Goal: Task Accomplishment & Management: Manage account settings

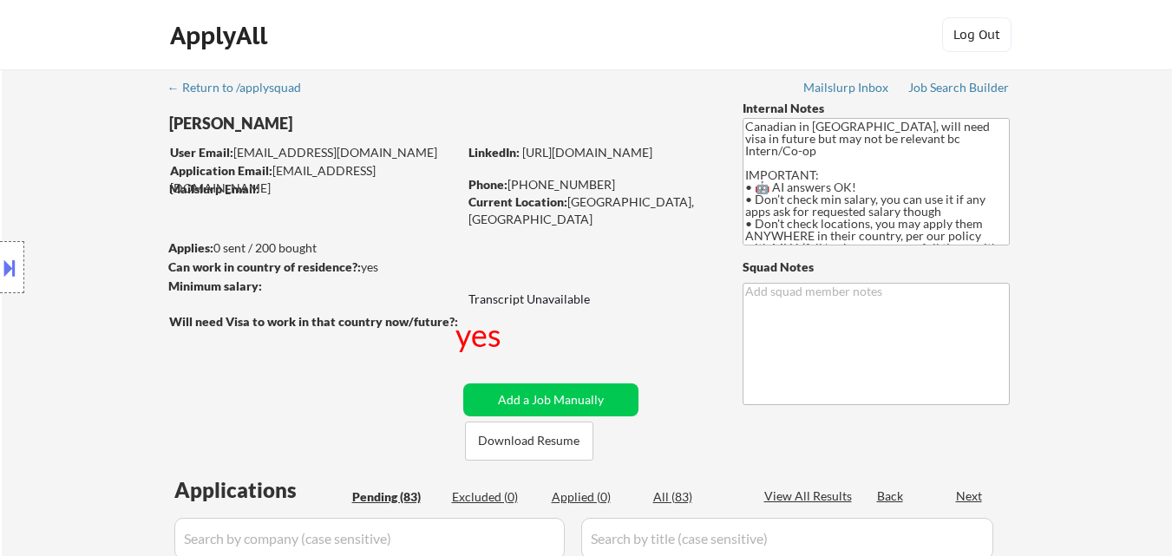
select select ""pending""
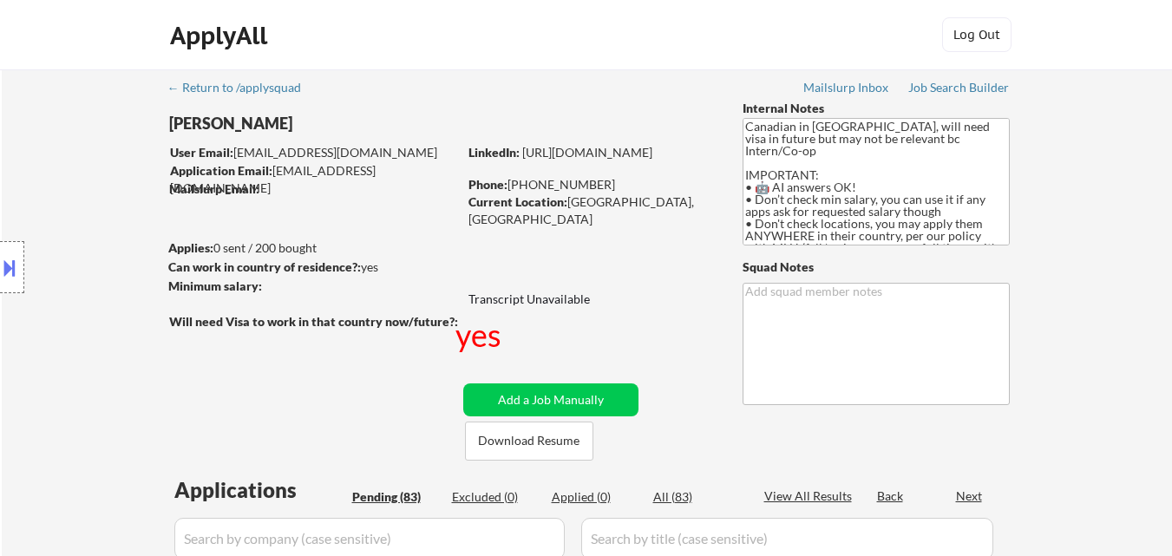
select select ""pending""
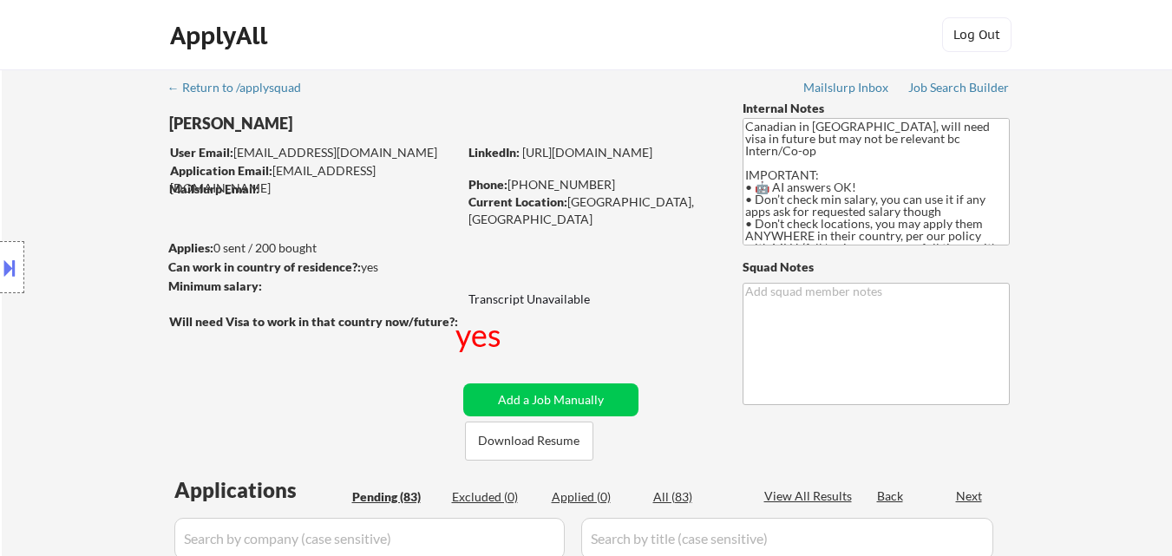
select select ""pending""
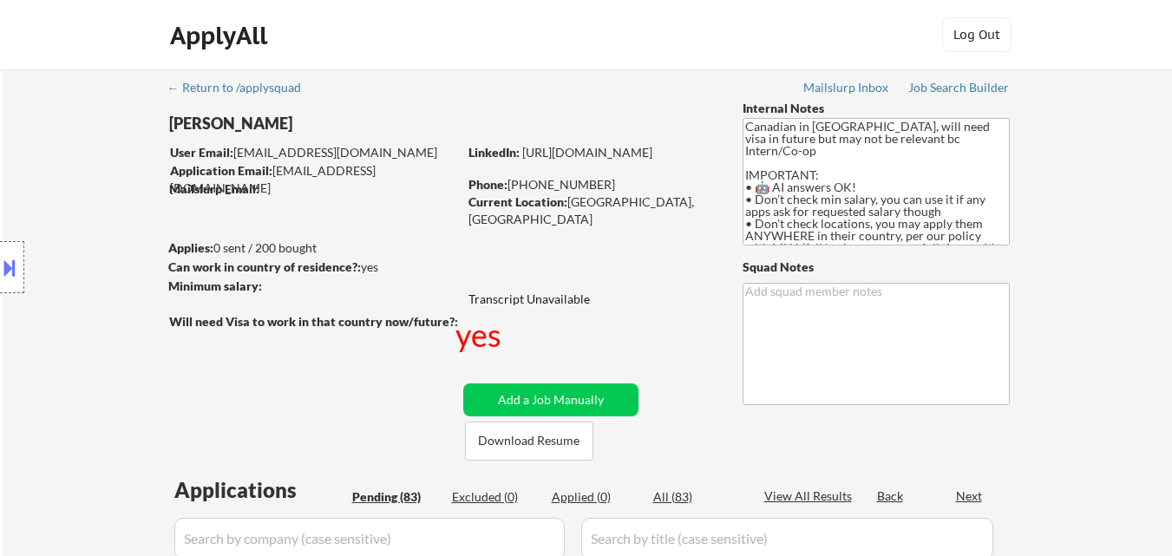
select select ""pending""
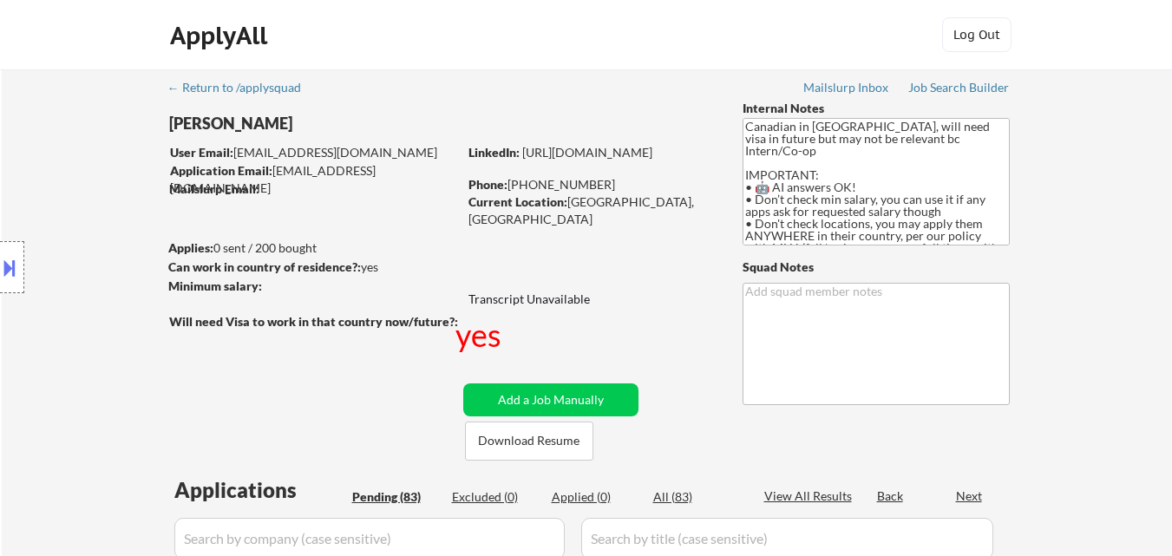
select select ""pending""
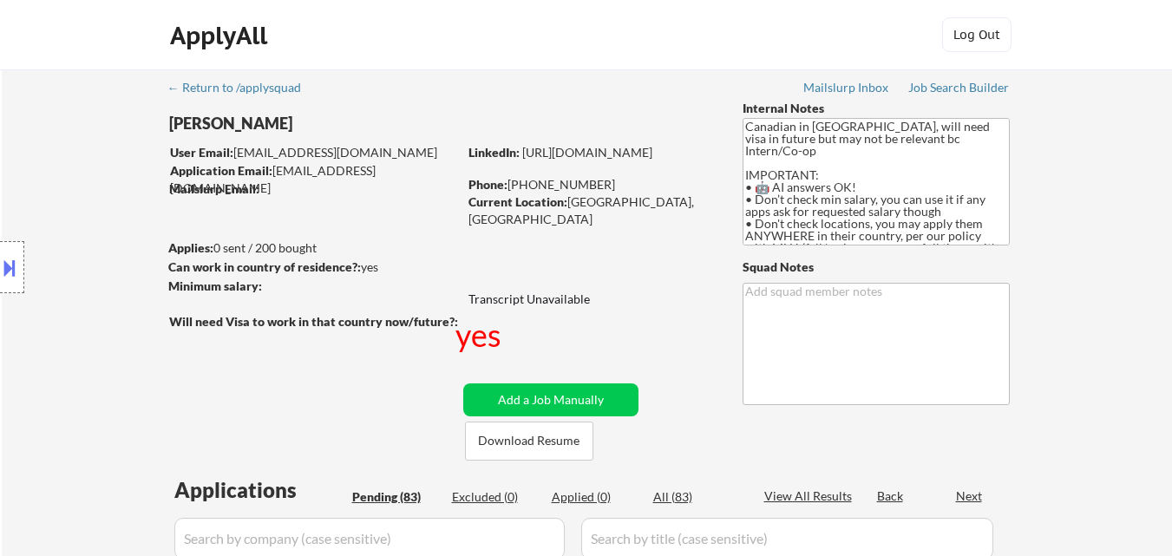
select select ""pending""
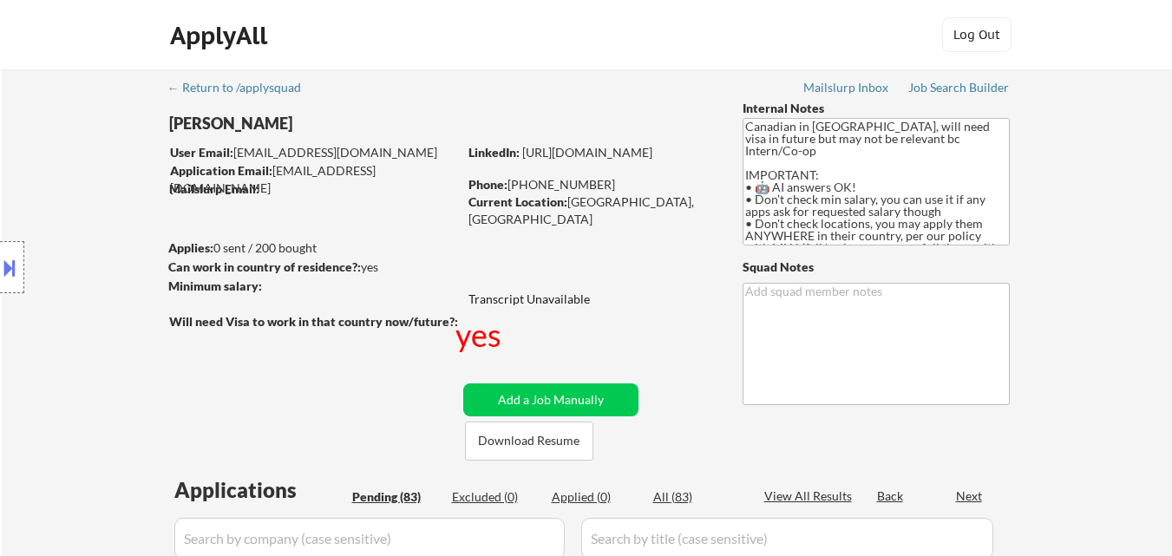
select select ""pending""
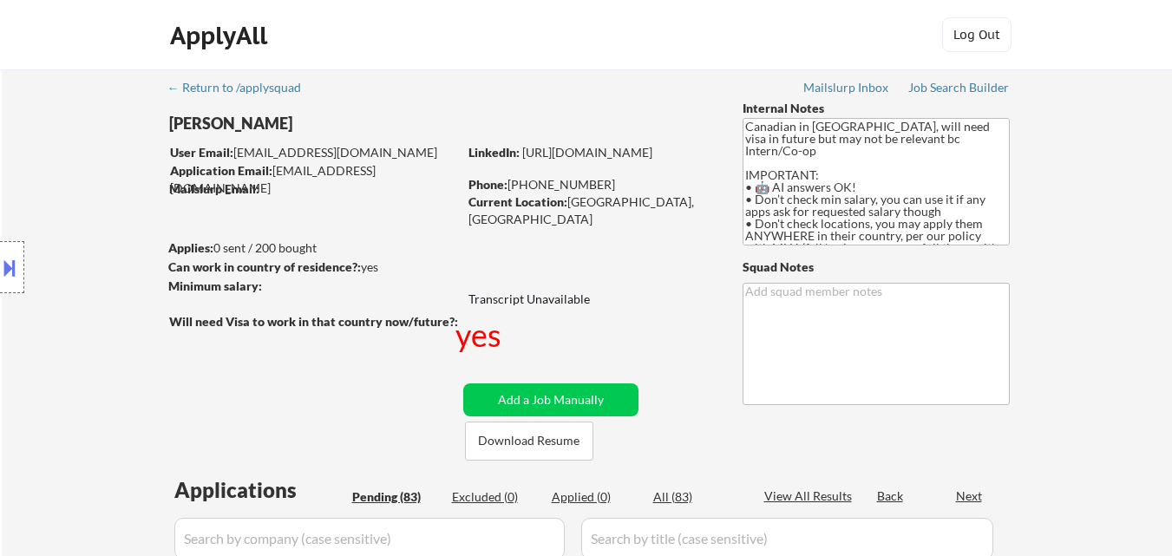
select select ""pending""
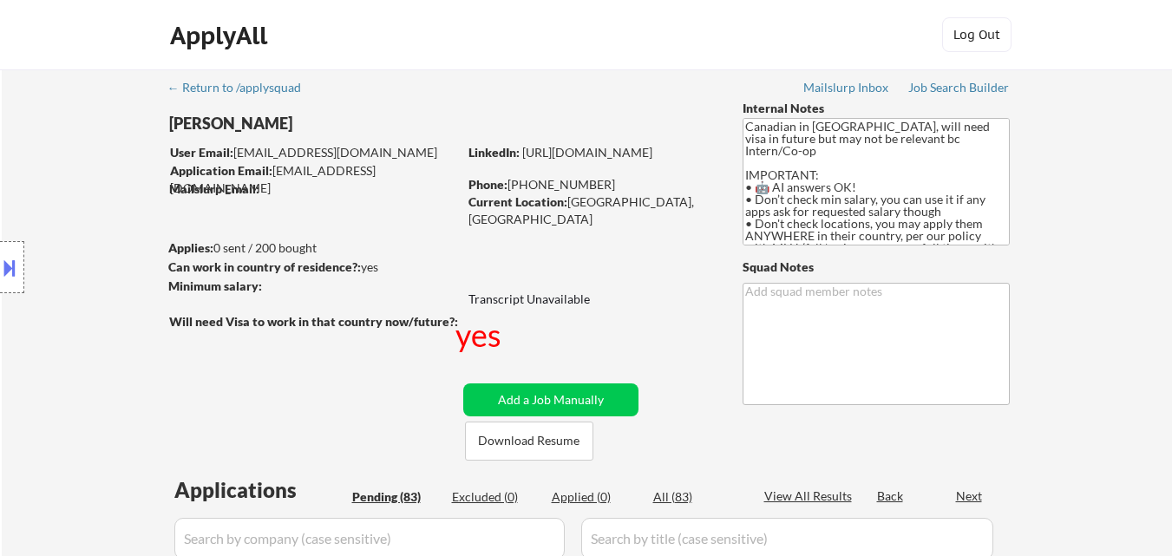
select select ""pending""
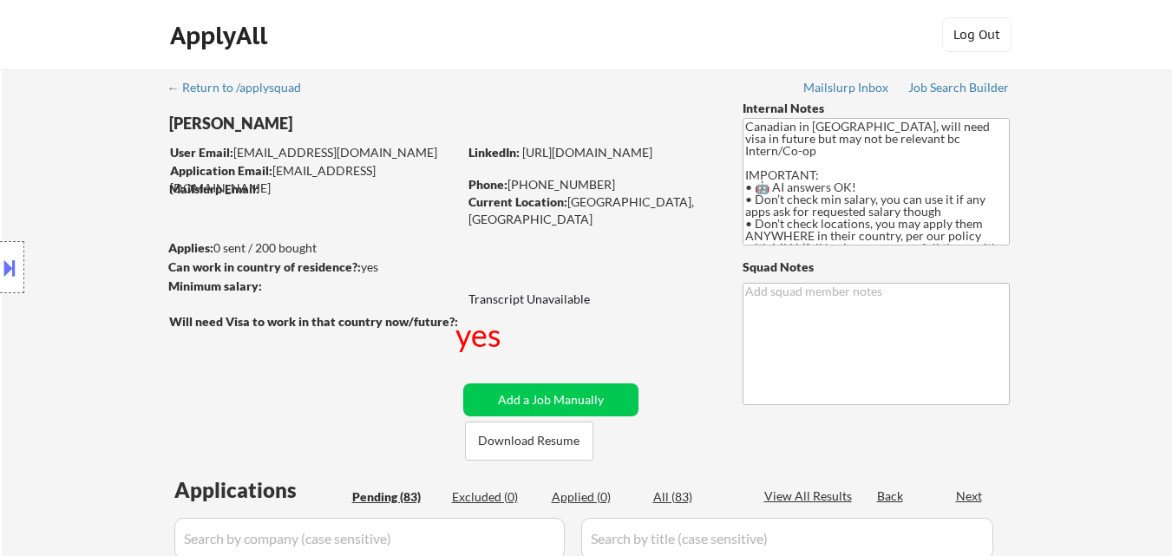
select select ""pending""
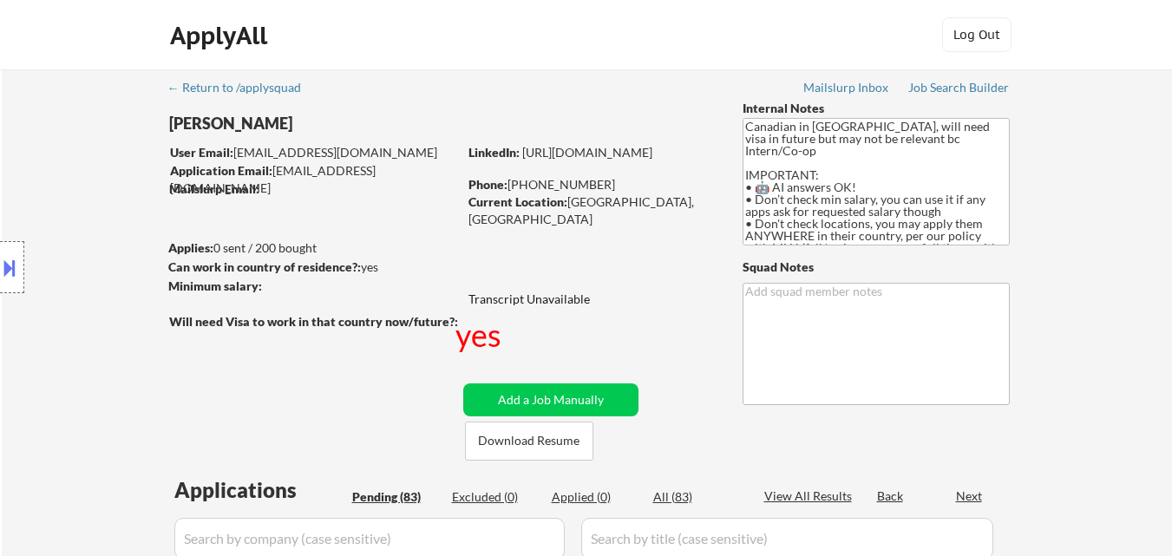
select select ""pending""
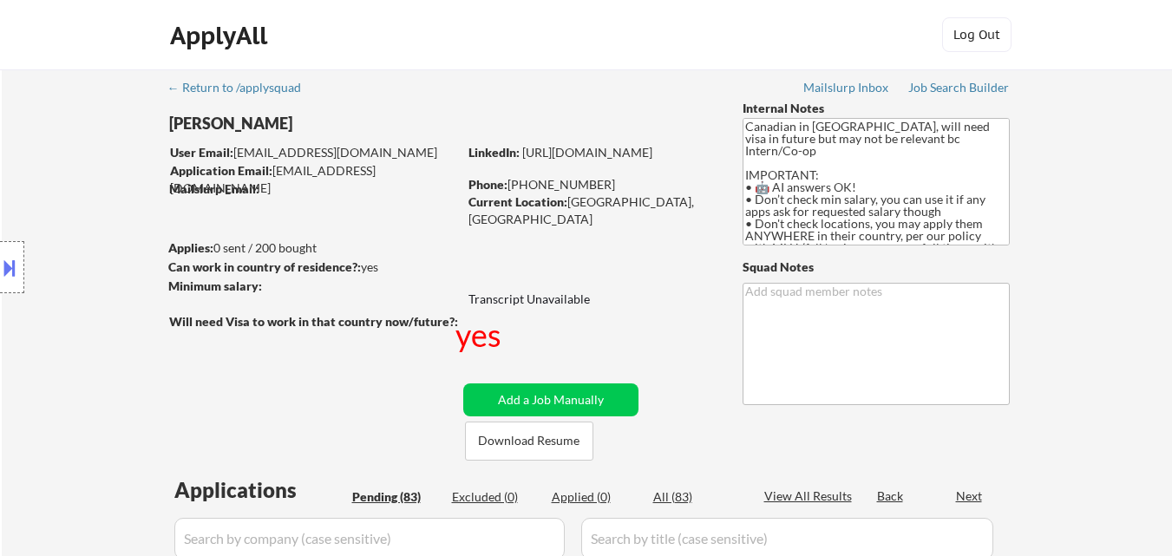
select select ""pending""
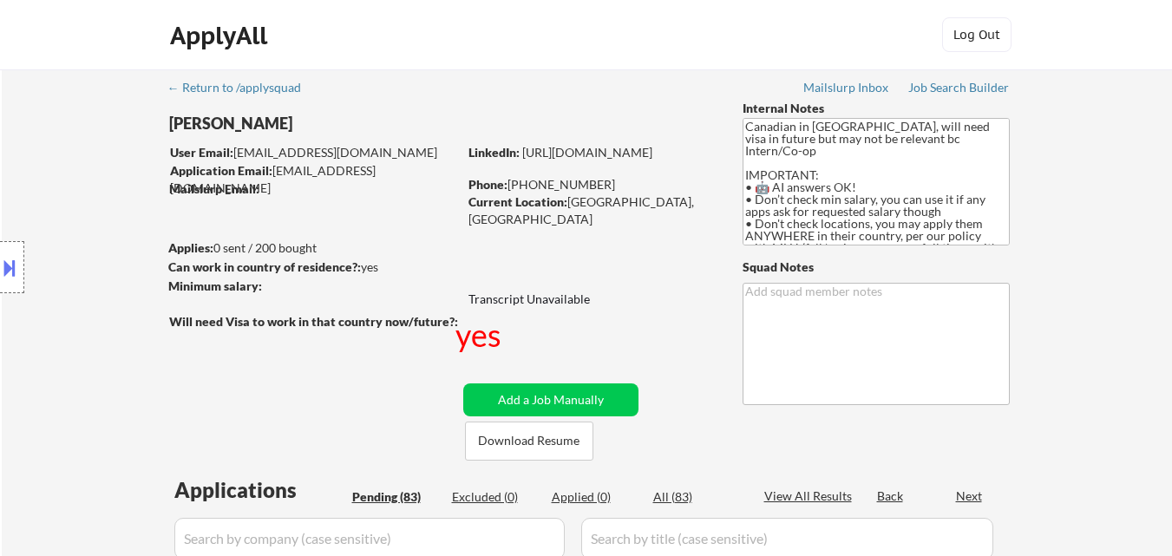
select select ""pending""
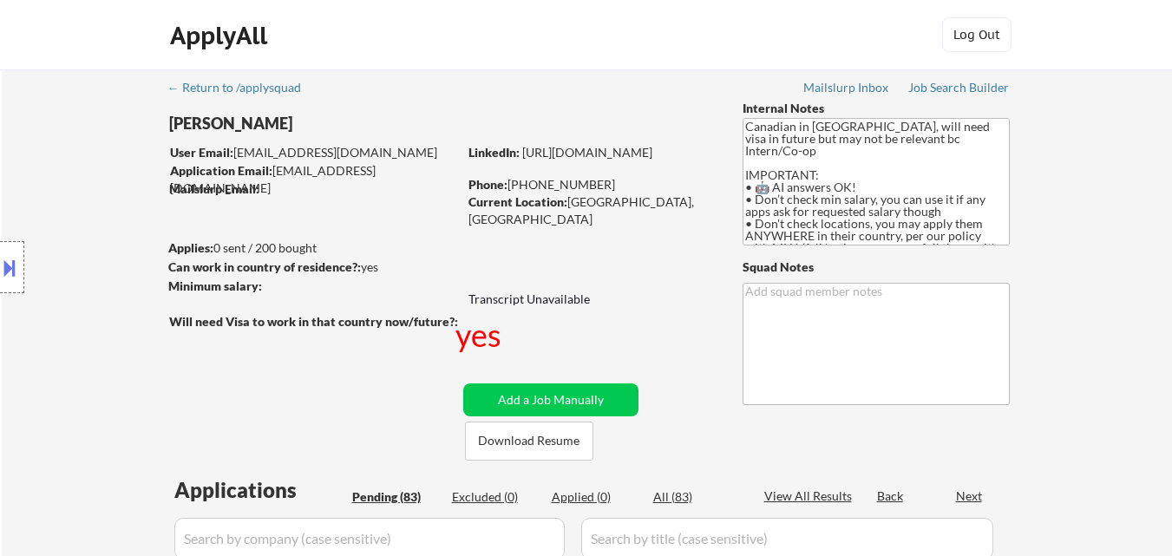
select select ""pending""
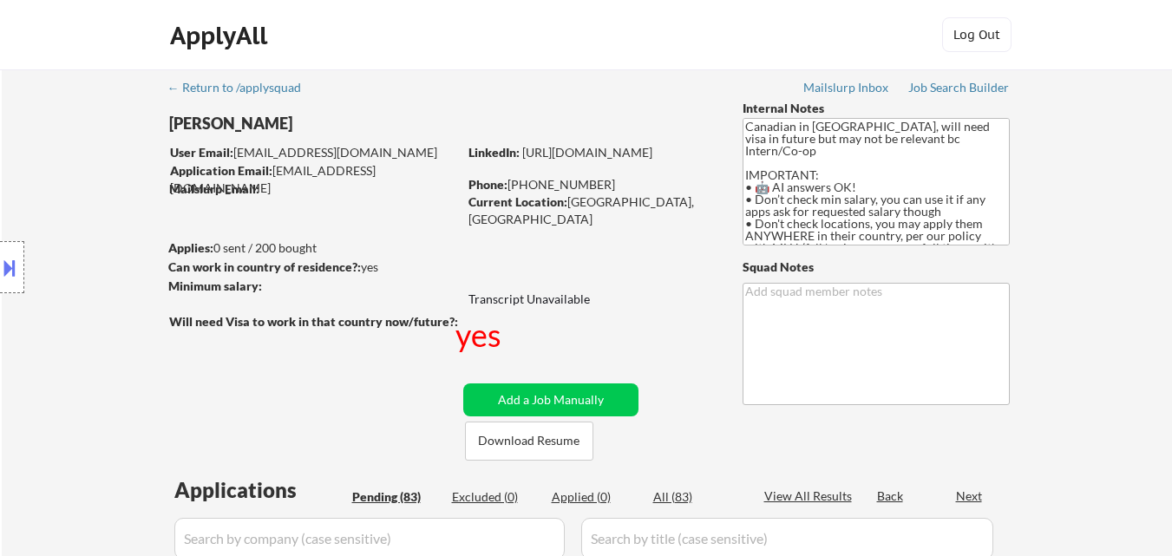
select select ""pending""
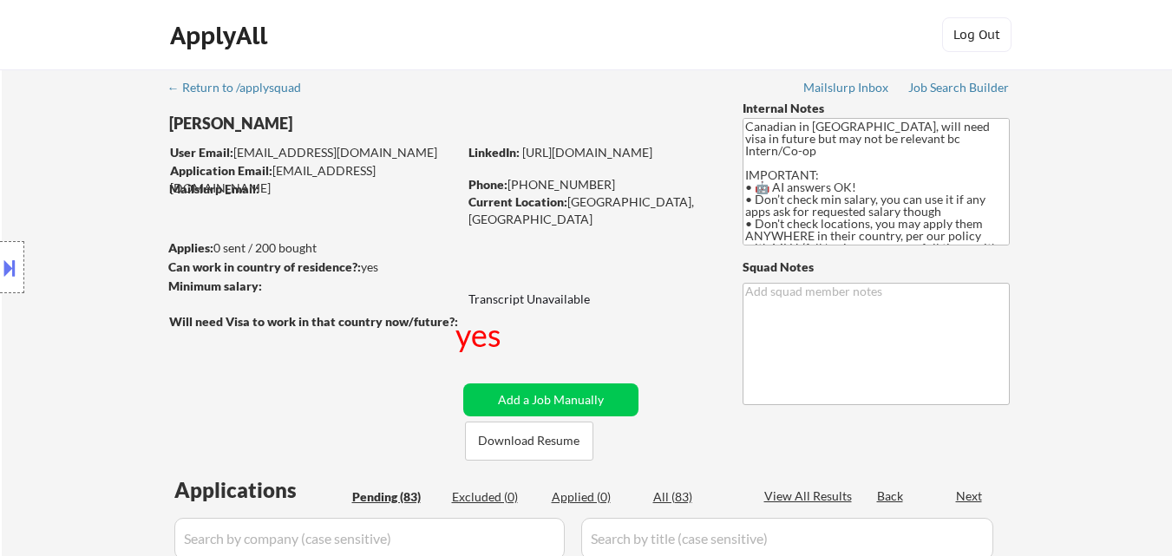
select select ""pending""
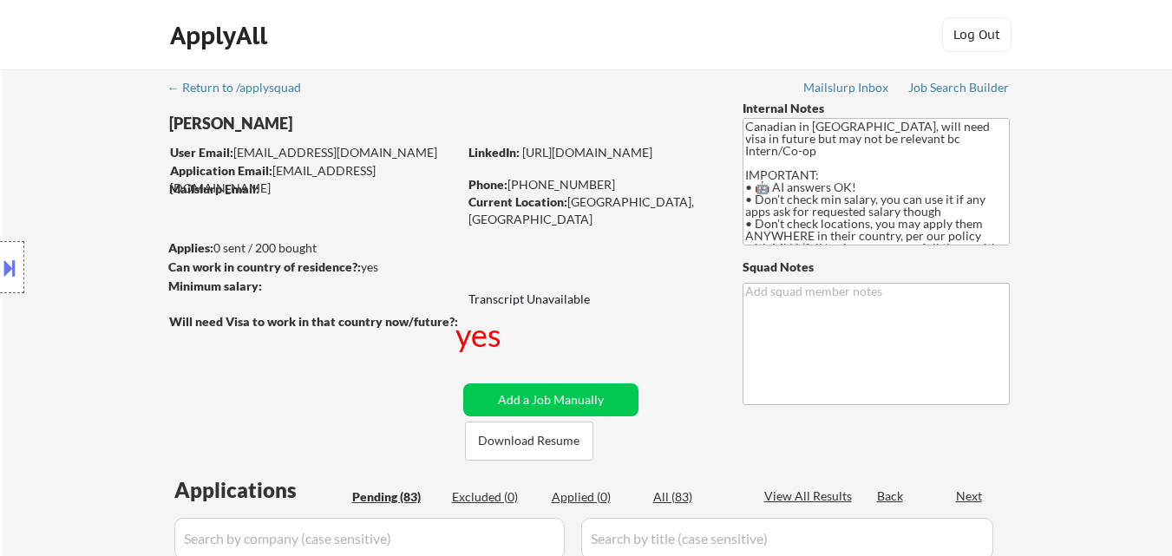
select select ""pending""
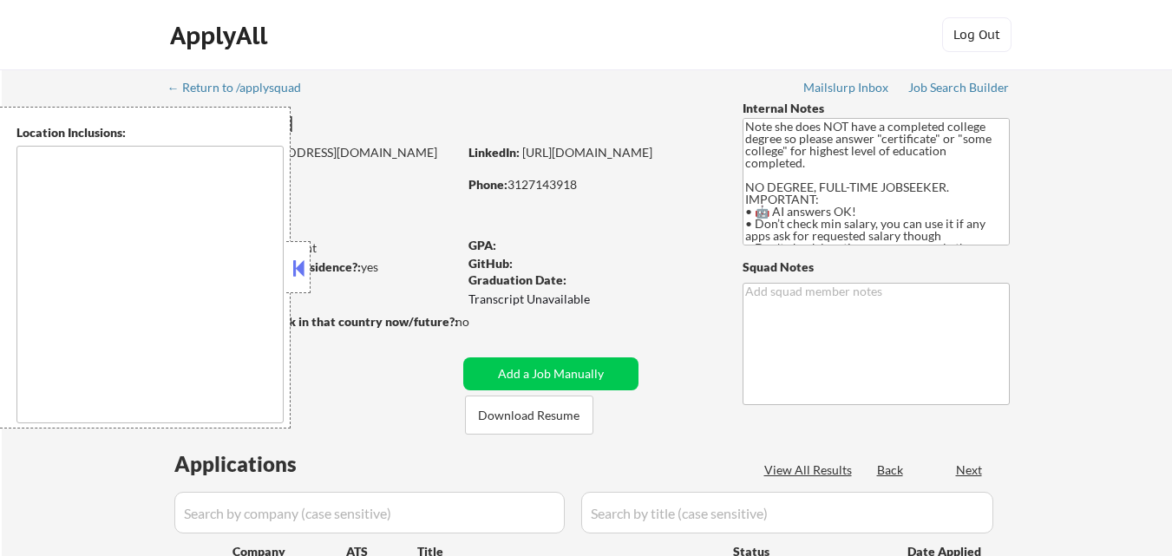
type textarea "country:[GEOGRAPHIC_DATA]"
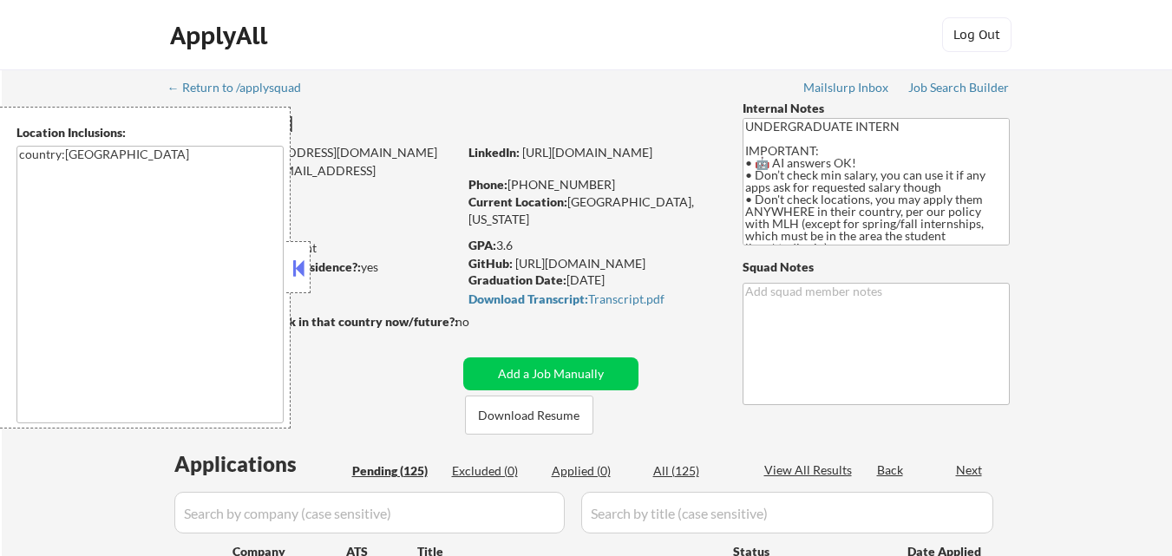
select select ""pending""
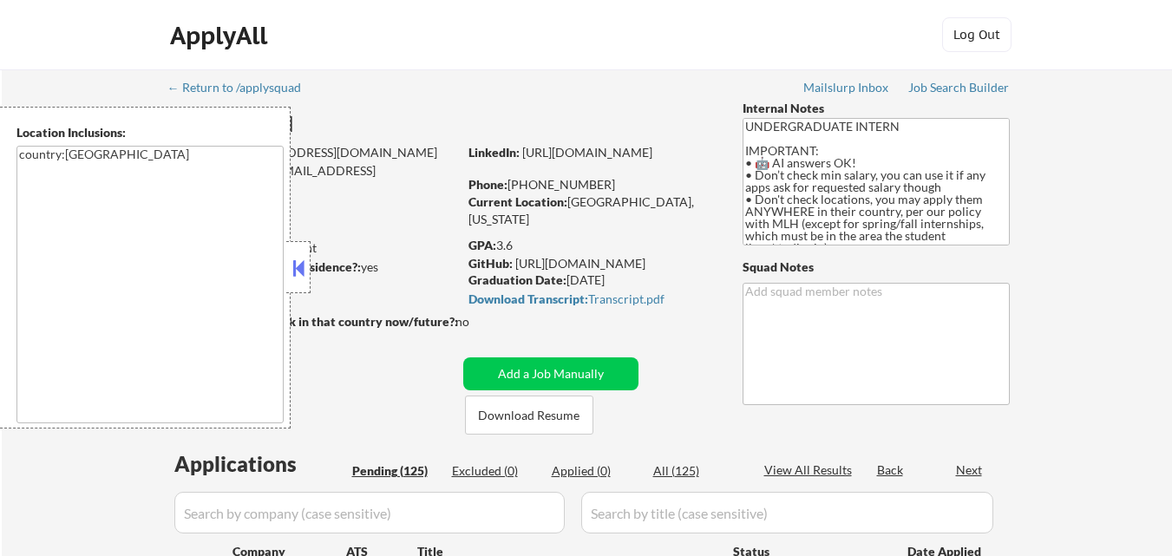
select select ""pending""
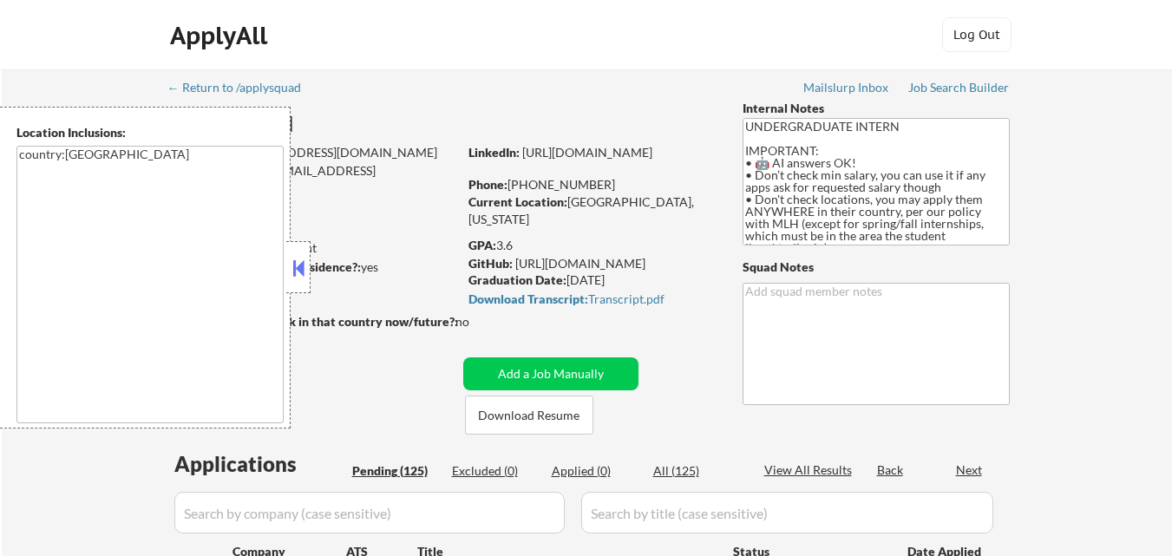
select select ""pending""
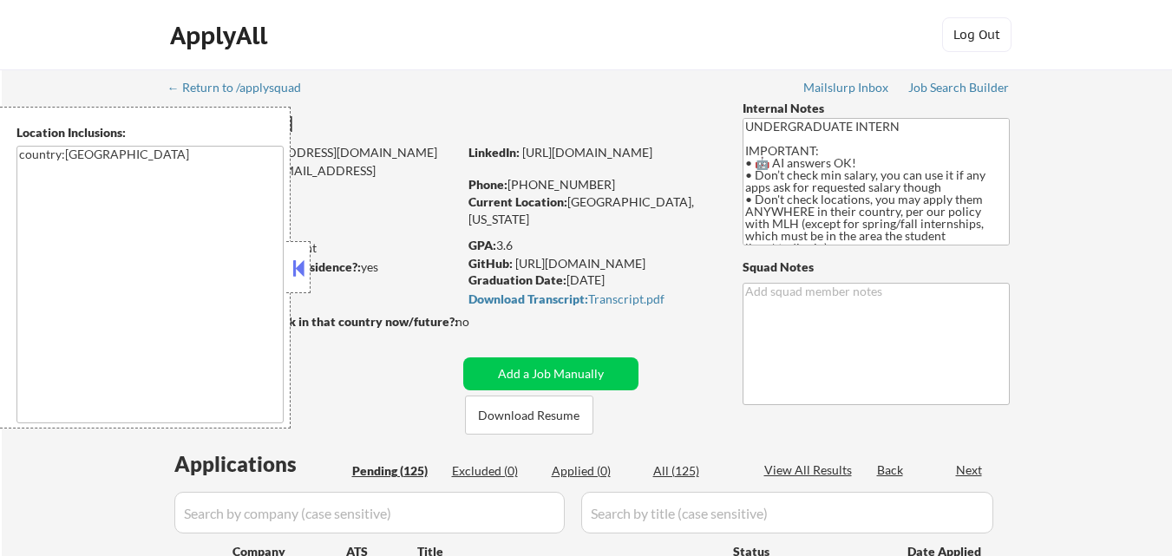
select select ""pending""
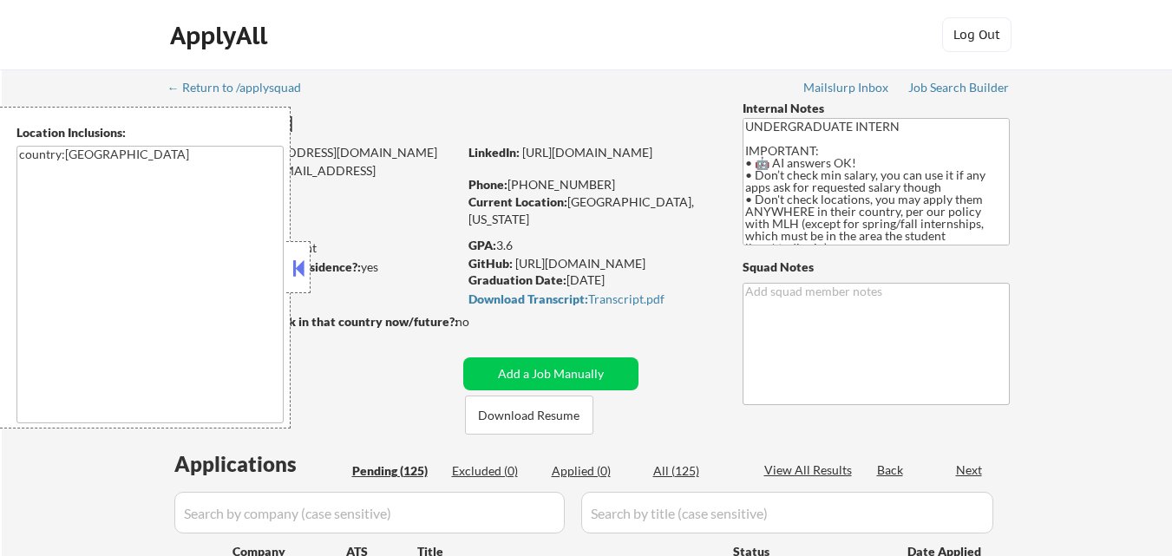
select select ""pending""
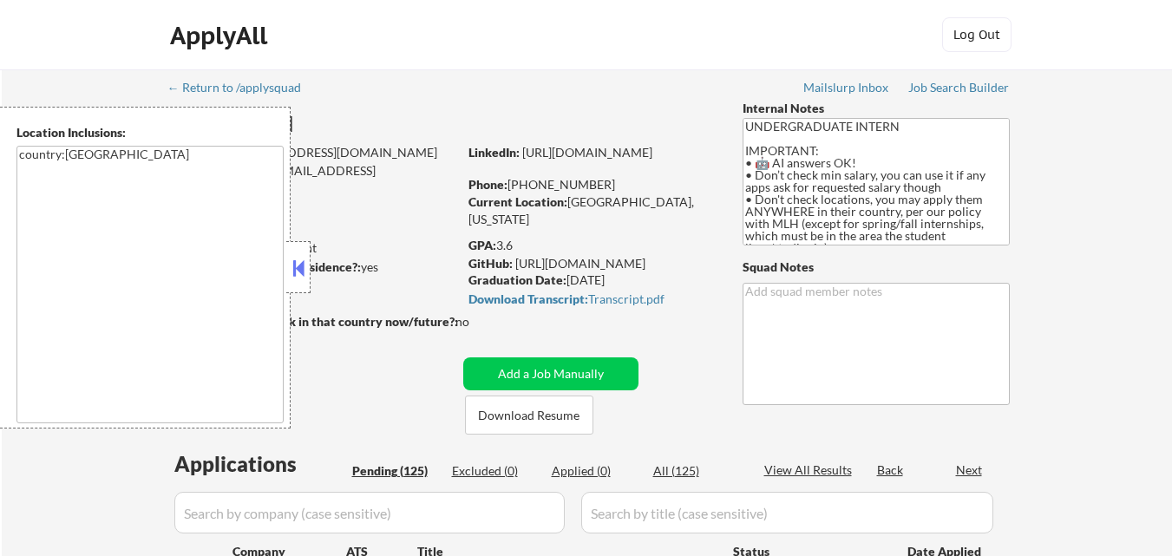
select select ""pending""
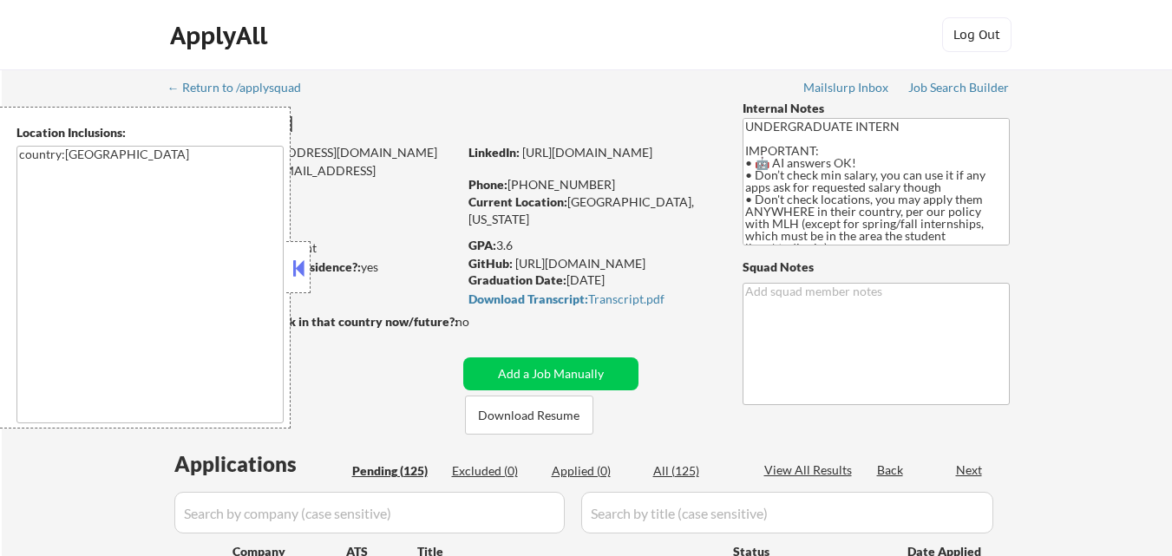
select select ""pending""
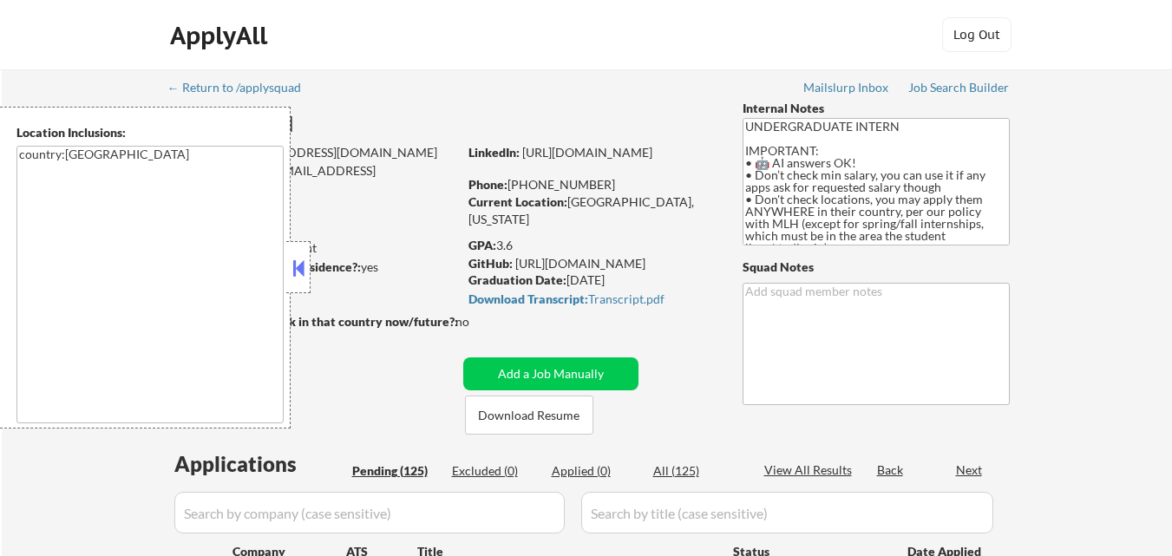
select select ""pending""
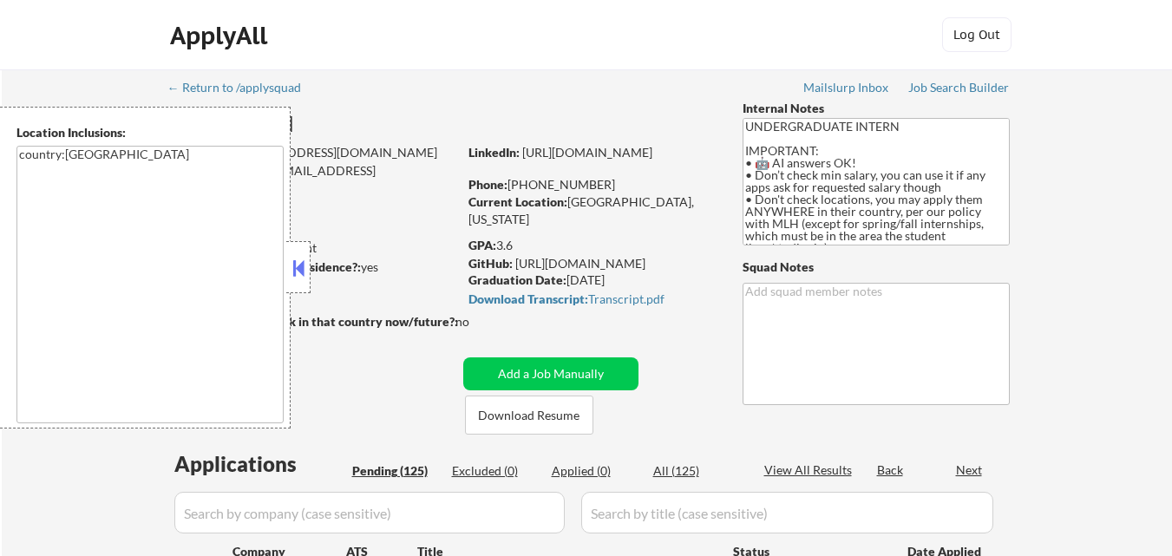
select select ""pending""
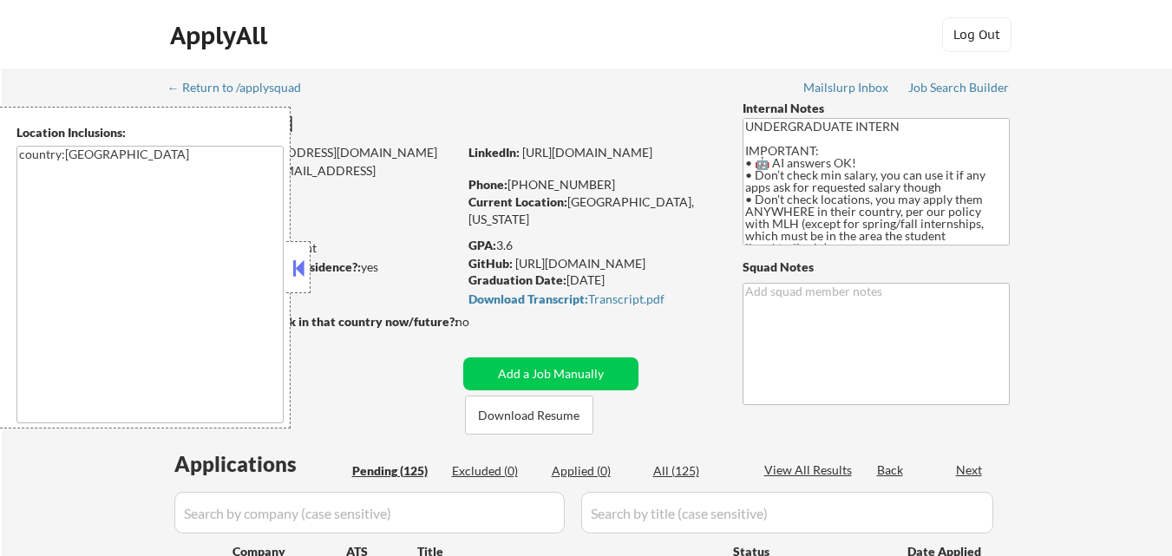
select select ""pending""
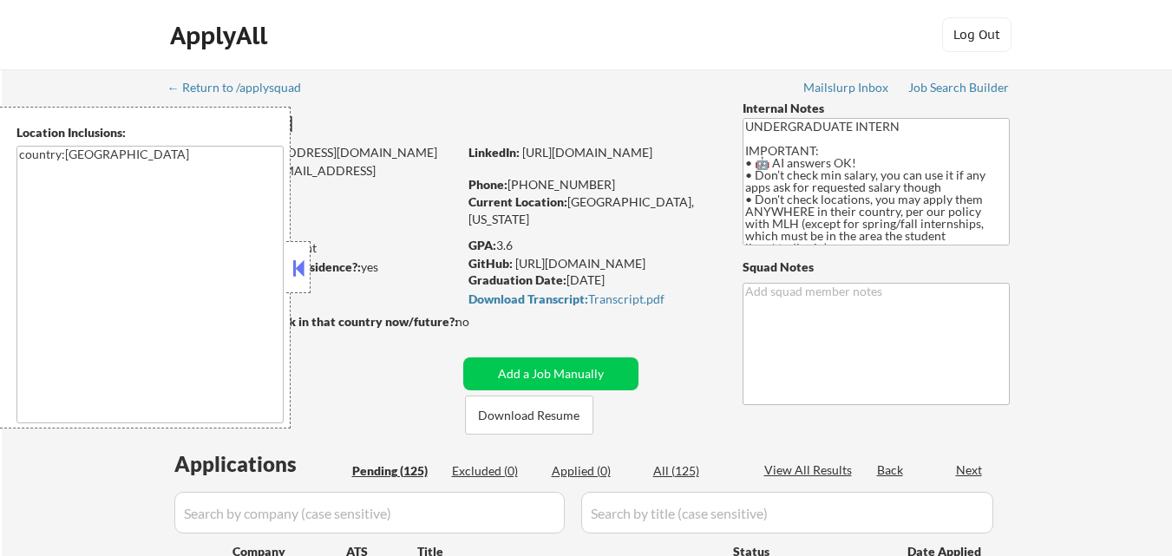
select select ""pending""
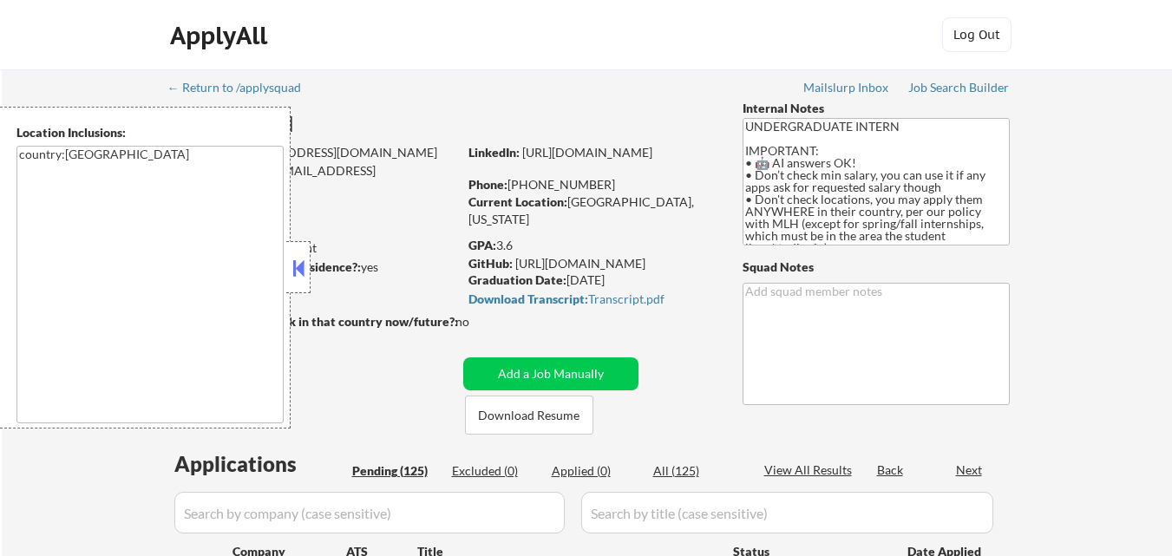
select select ""pending""
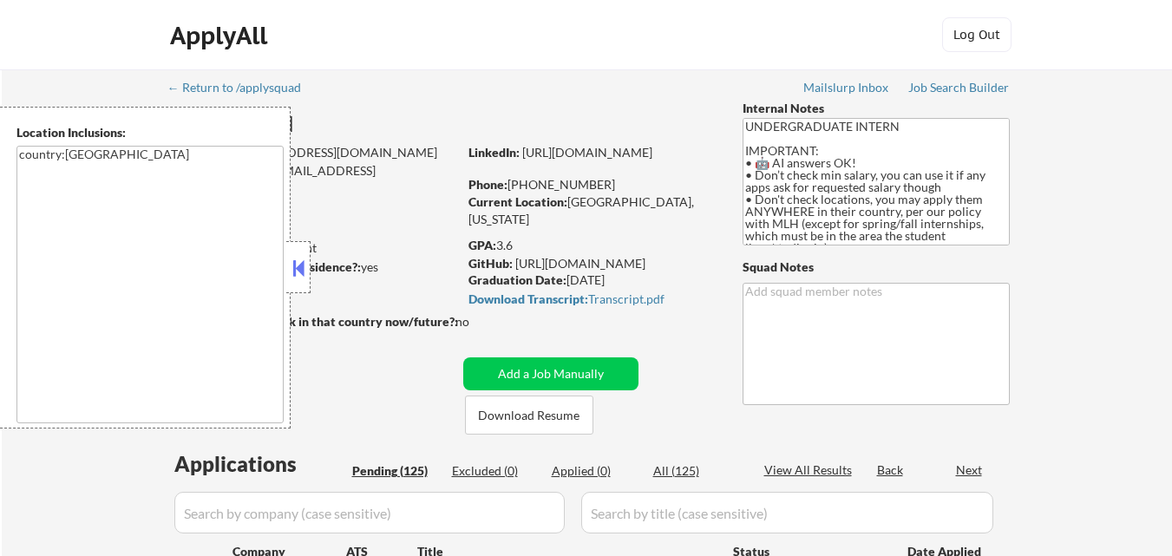
select select ""pending""
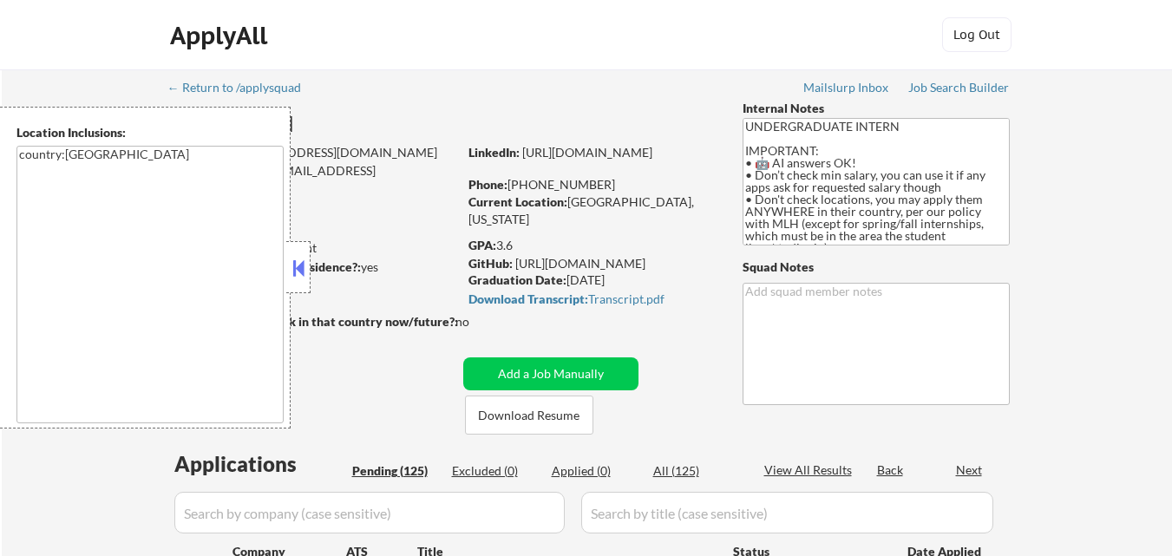
select select ""pending""
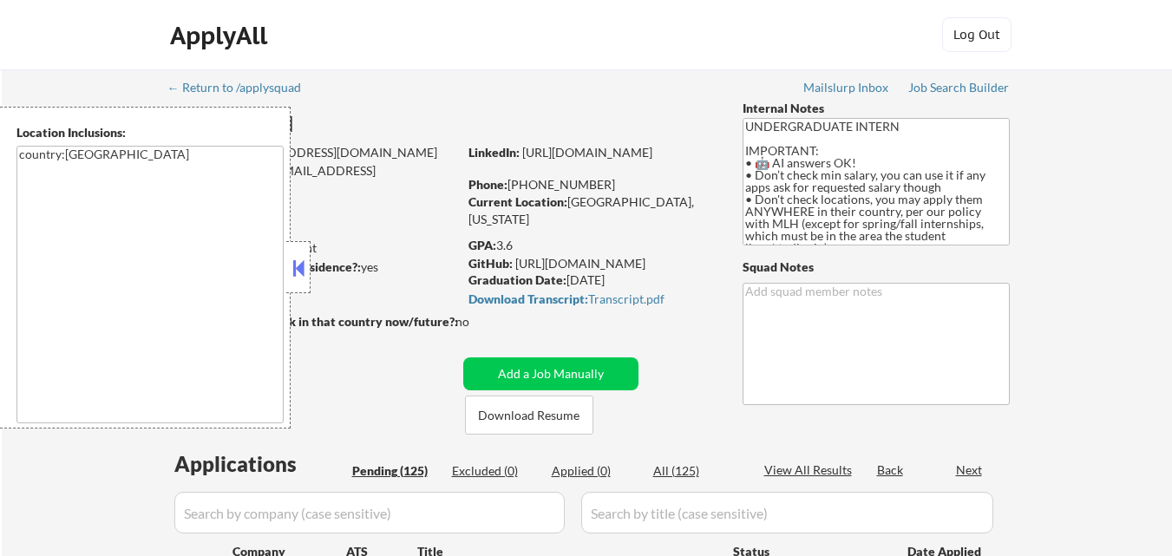
select select ""pending""
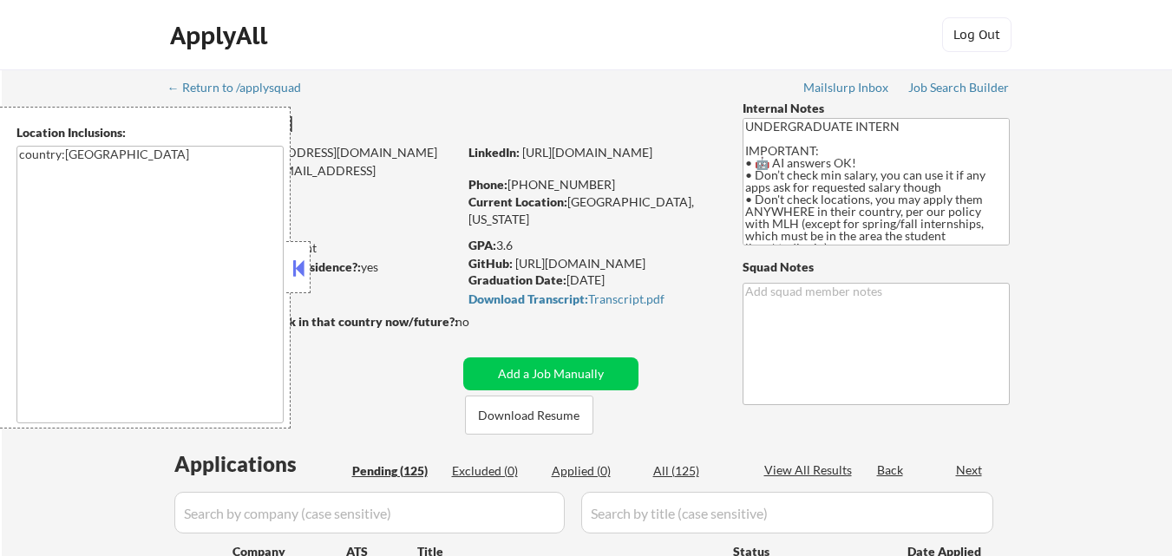
select select ""pending""
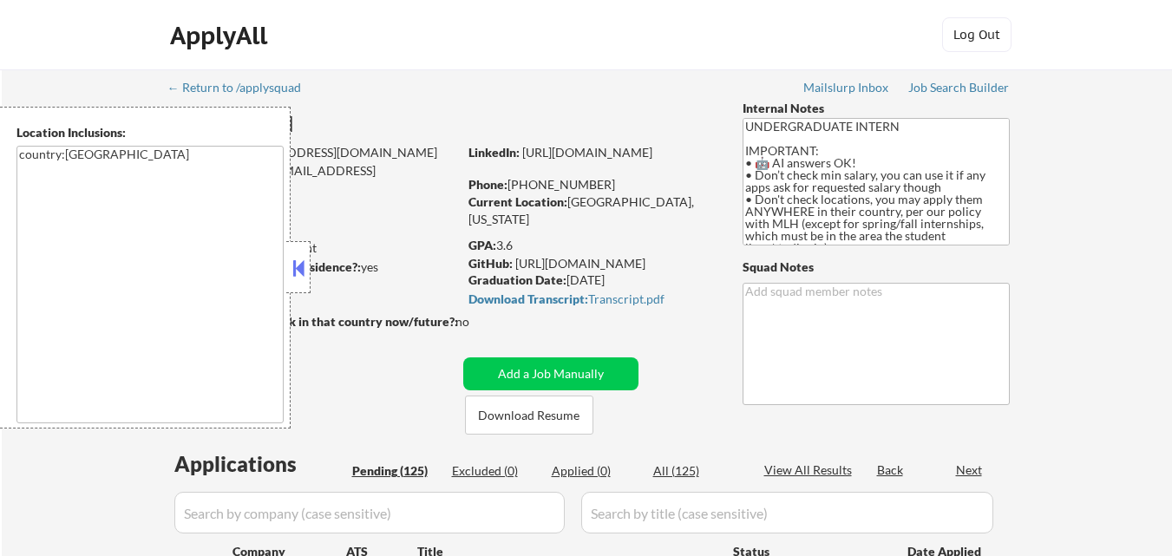
select select ""pending""
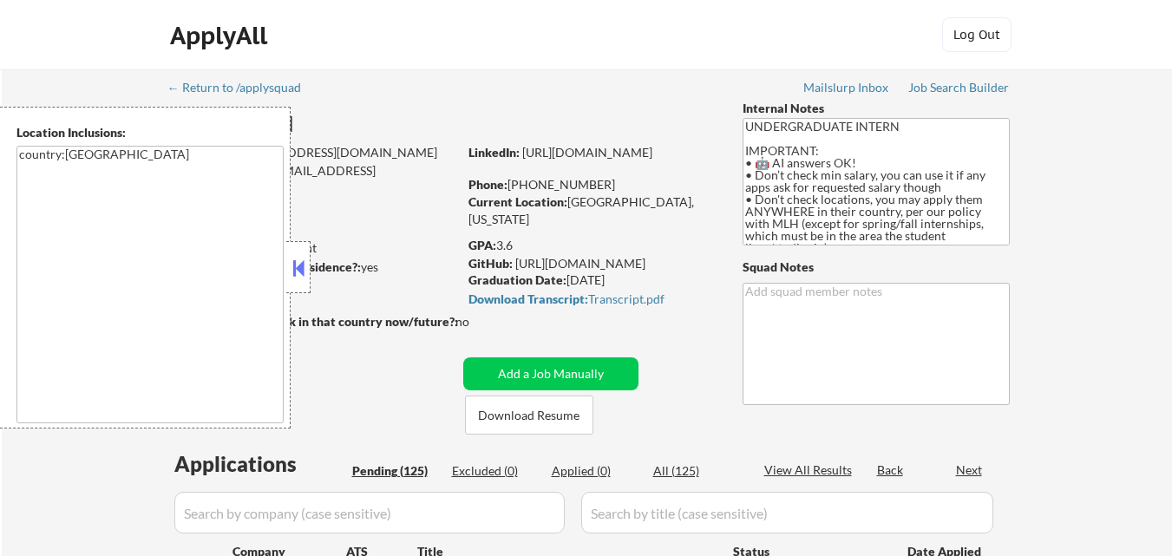
select select ""pending""
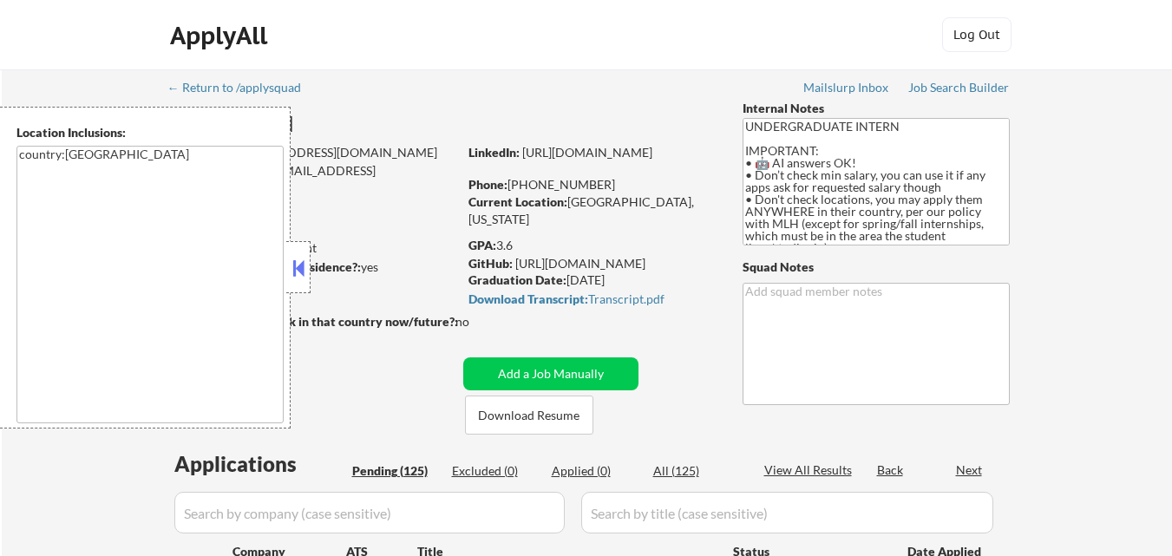
select select ""pending""
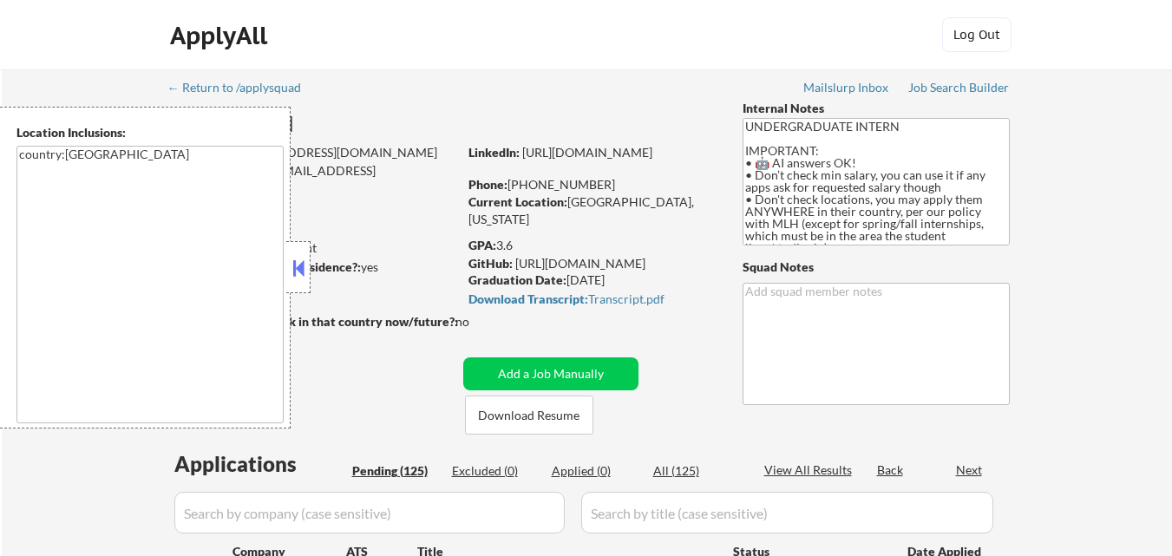
select select ""pending""
